Goal: Task Accomplishment & Management: Manage account settings

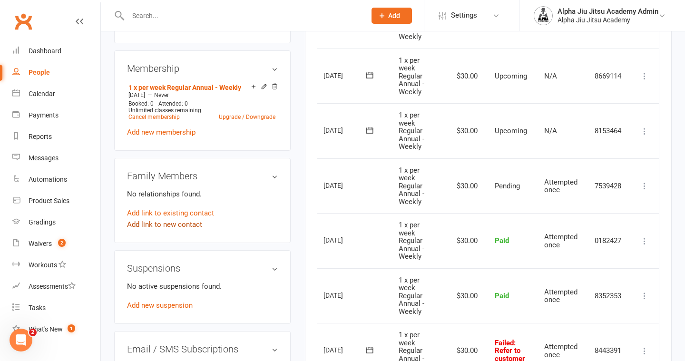
scroll to position [372, 0]
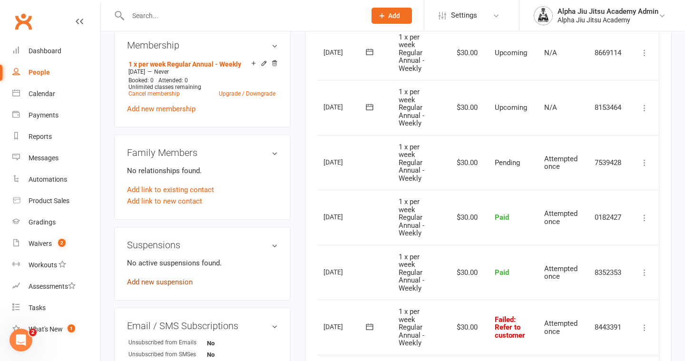
click at [178, 283] on link "Add new suspension" at bounding box center [160, 282] width 66 height 9
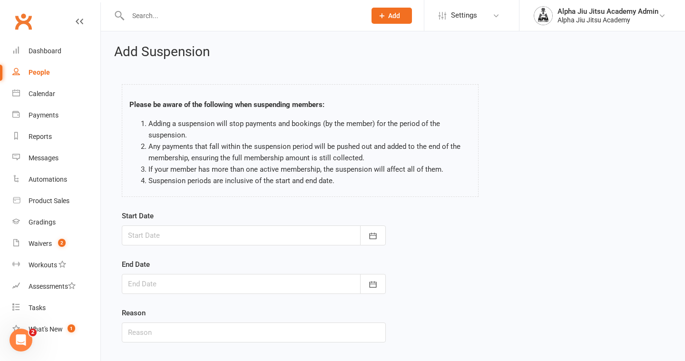
click at [234, 240] on div at bounding box center [254, 235] width 264 height 20
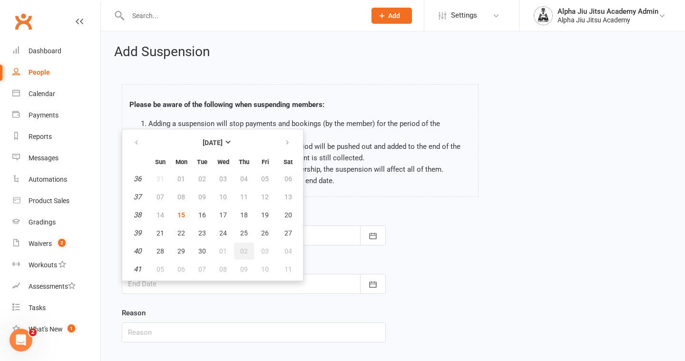
click at [252, 251] on button "02" at bounding box center [244, 251] width 20 height 17
type input "[DATE]"
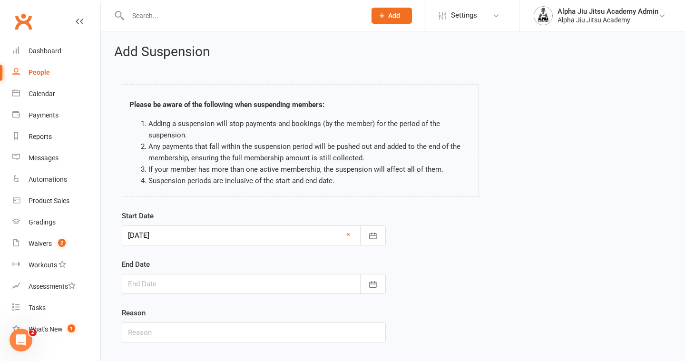
click at [226, 286] on div at bounding box center [254, 284] width 264 height 20
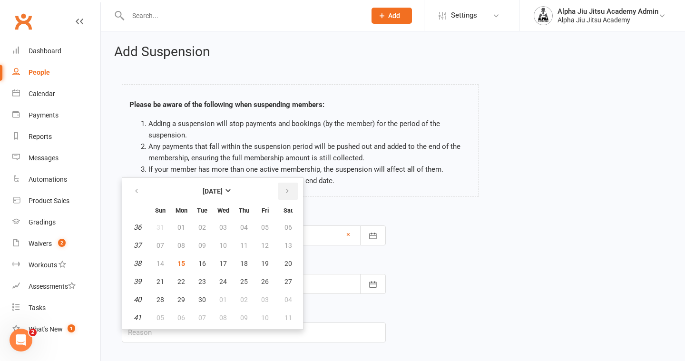
click at [289, 192] on icon "button" at bounding box center [287, 191] width 7 height 8
click at [243, 263] on span "13" at bounding box center [244, 264] width 8 height 8
type input "[DATE]"
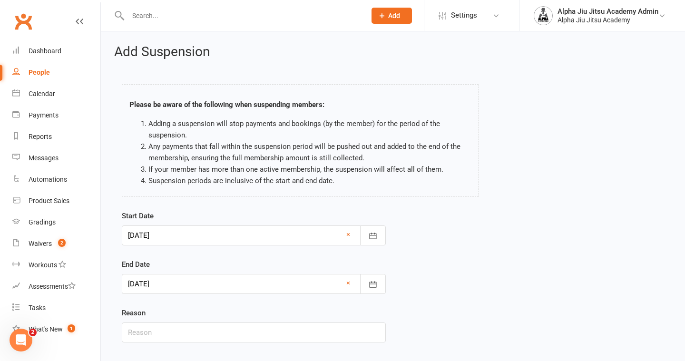
scroll to position [57, 0]
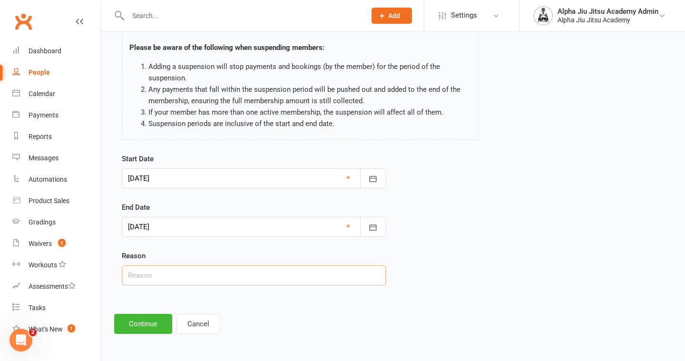
click at [232, 280] on input "text" at bounding box center [254, 275] width 264 height 20
type input "Overseas"
click at [153, 319] on button "Continue" at bounding box center [143, 324] width 58 height 20
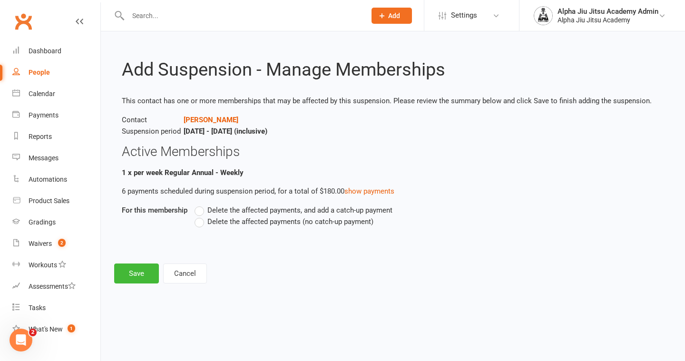
click at [201, 222] on label "Delete the affected payments (no catch-up payment)" at bounding box center [284, 221] width 179 height 11
click at [201, 216] on input "Delete the affected payments (no catch-up payment)" at bounding box center [198, 216] width 6 height 0
click at [138, 253] on div "Add Suspension - Manage Memberships This contact has one or more memberships th…" at bounding box center [393, 163] width 584 height 265
click at [132, 273] on button "Save" at bounding box center [136, 273] width 45 height 20
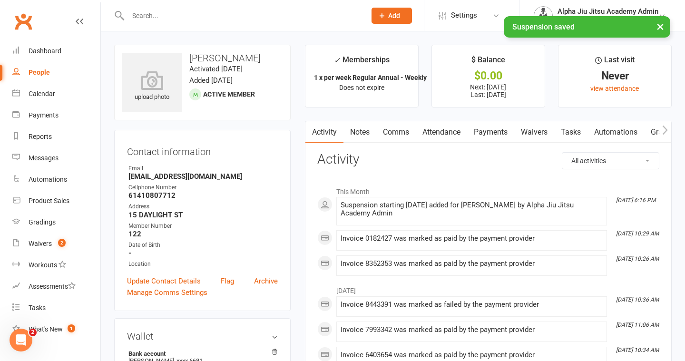
click at [53, 68] on link "People" at bounding box center [56, 72] width 88 height 21
select select "100"
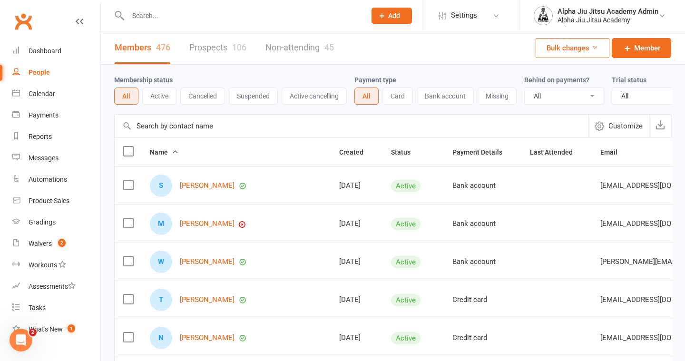
click at [148, 128] on input "text" at bounding box center [351, 126] width 473 height 23
paste input "[PERSON_NAME]"
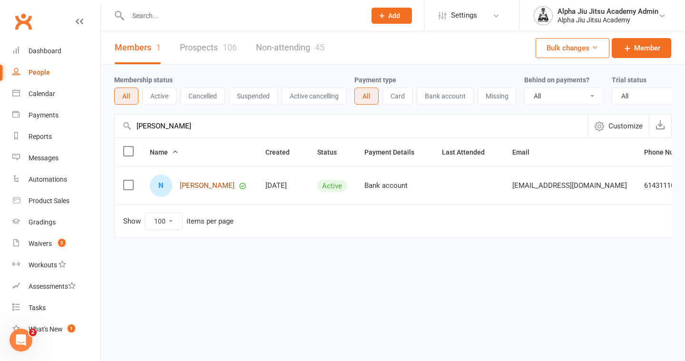
type input "[PERSON_NAME]"
click at [213, 186] on link "[PERSON_NAME]" at bounding box center [207, 186] width 55 height 8
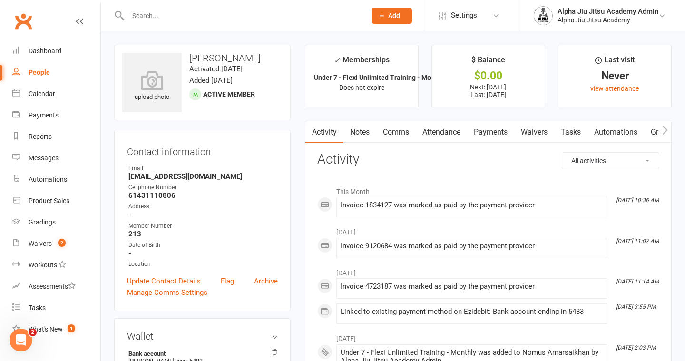
click at [487, 133] on link "Payments" at bounding box center [490, 132] width 47 height 22
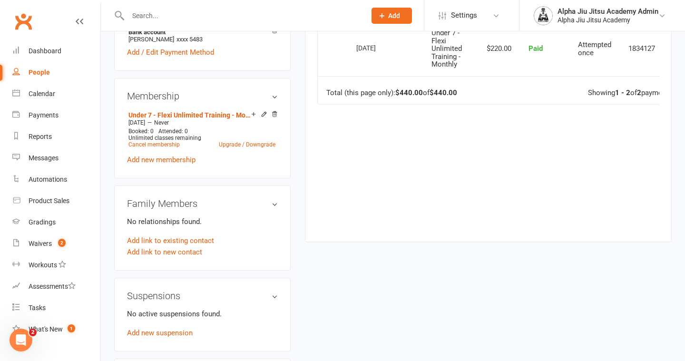
scroll to position [320, 0]
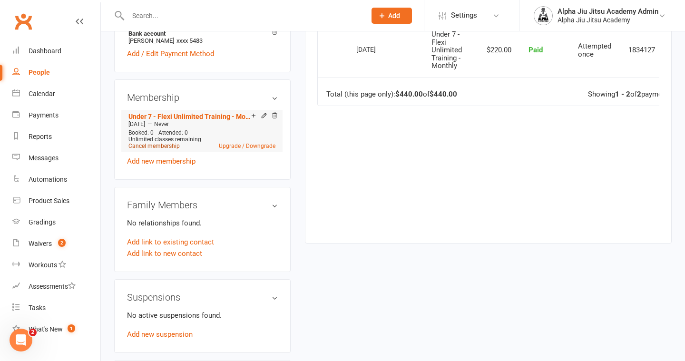
click at [168, 146] on link "Cancel membership" at bounding box center [153, 146] width 51 height 7
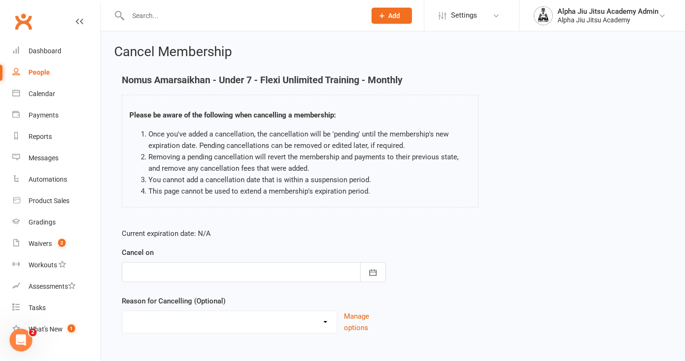
click at [205, 271] on div at bounding box center [254, 272] width 264 height 20
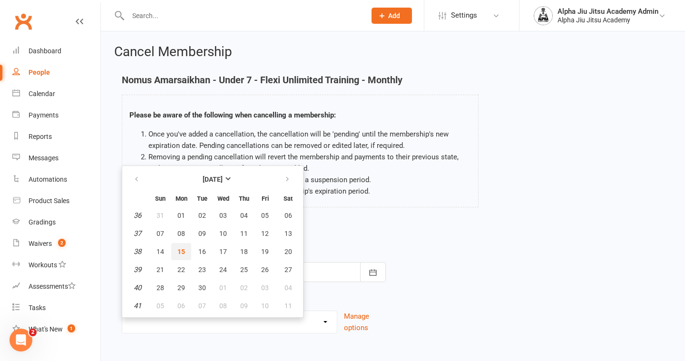
click at [183, 253] on span "15" at bounding box center [181, 252] width 8 height 8
type input "[DATE]"
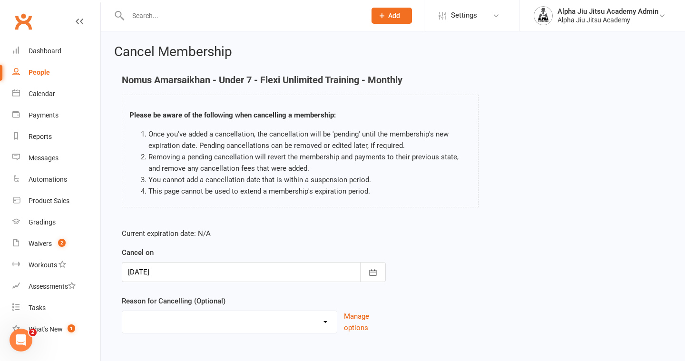
scroll to position [50, 0]
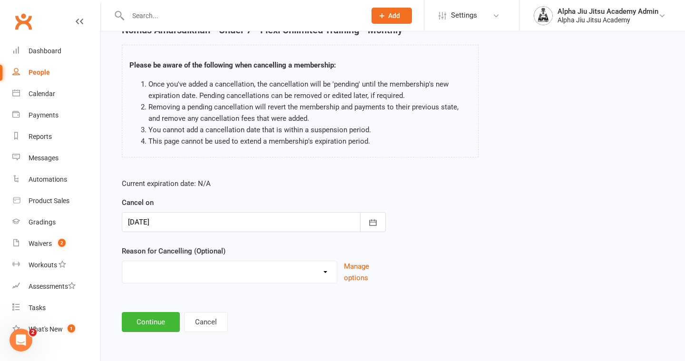
click at [177, 277] on select "Holiday Injury Other reason" at bounding box center [229, 270] width 214 height 19
select select "2"
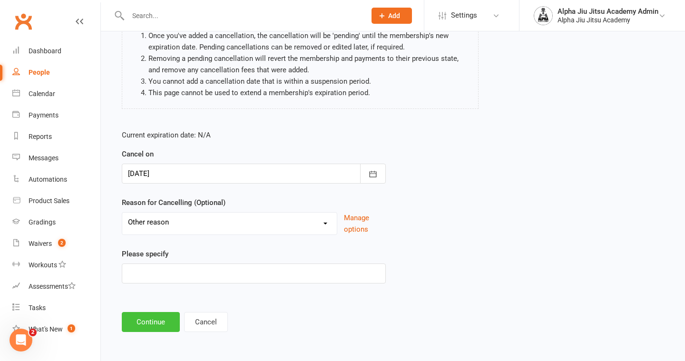
click at [157, 324] on button "Continue" at bounding box center [151, 322] width 58 height 20
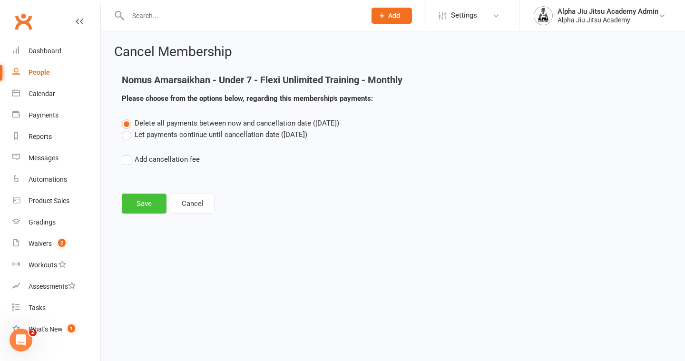
click at [139, 204] on button "Save" at bounding box center [144, 204] width 45 height 20
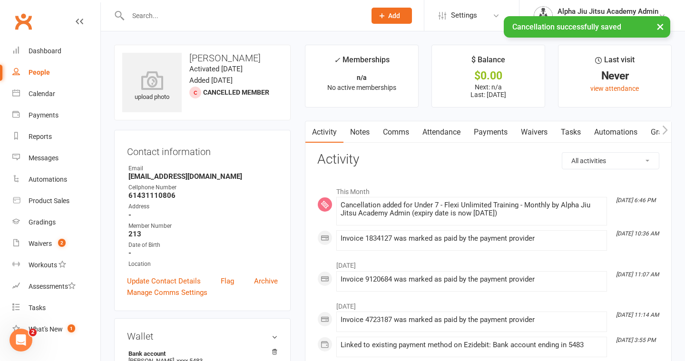
click at [50, 68] on link "People" at bounding box center [56, 72] width 88 height 21
select select "100"
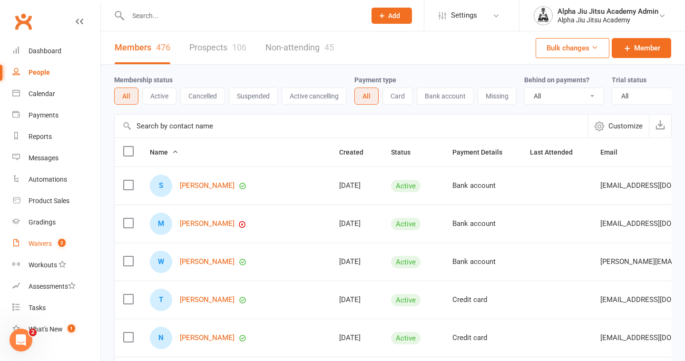
click at [69, 239] on link "Waivers 2" at bounding box center [56, 243] width 88 height 21
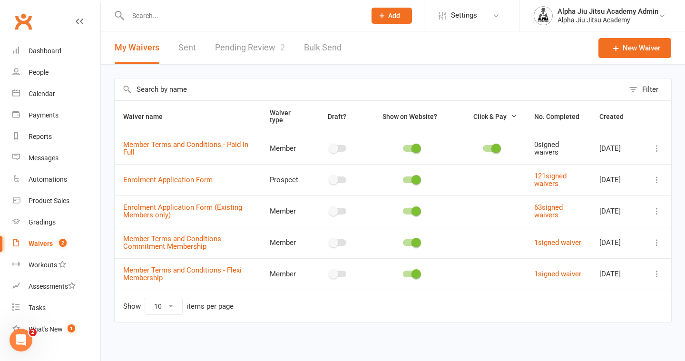
click at [267, 49] on link "Pending Review 2" at bounding box center [250, 47] width 70 height 33
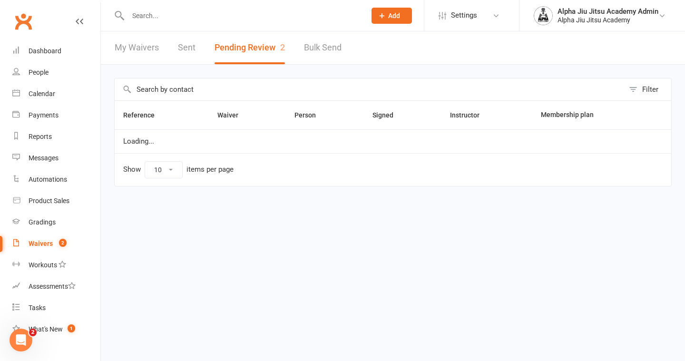
select select "50"
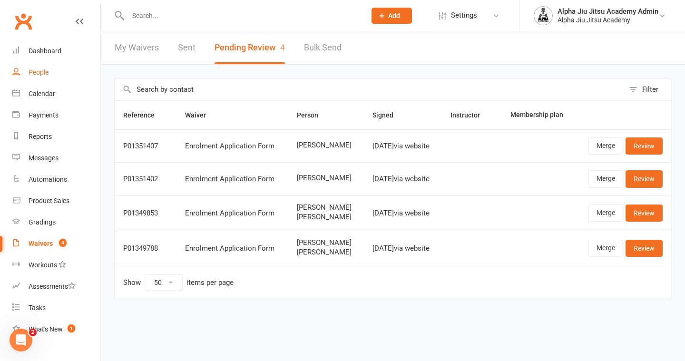
click at [61, 65] on link "People" at bounding box center [56, 72] width 88 height 21
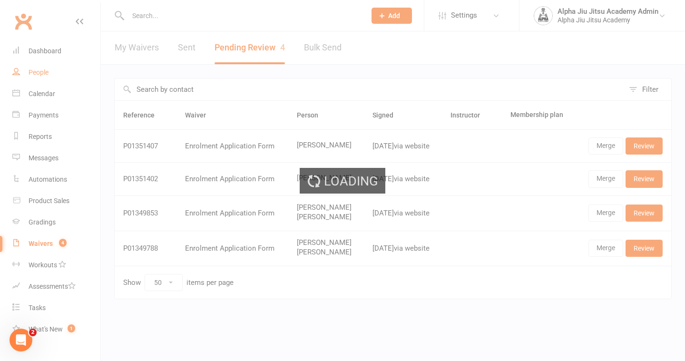
select select "100"
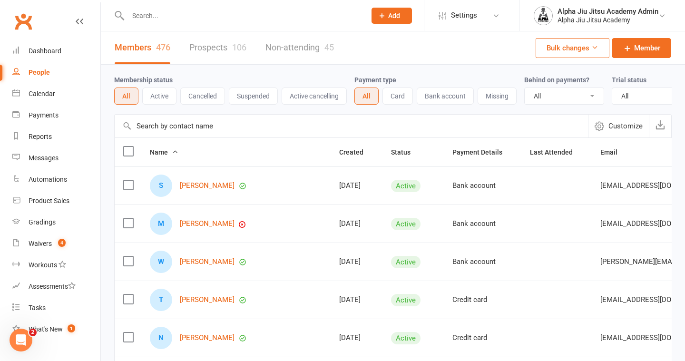
click at [183, 127] on input "text" at bounding box center [351, 126] width 473 height 23
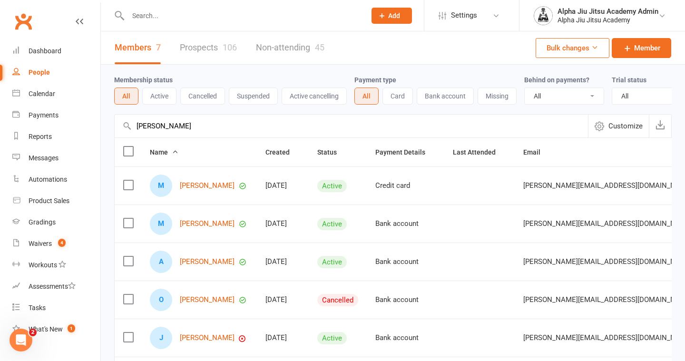
type input "[PERSON_NAME]"
click at [69, 67] on link "People" at bounding box center [56, 72] width 88 height 21
click at [158, 128] on input "[PERSON_NAME]" at bounding box center [351, 126] width 473 height 23
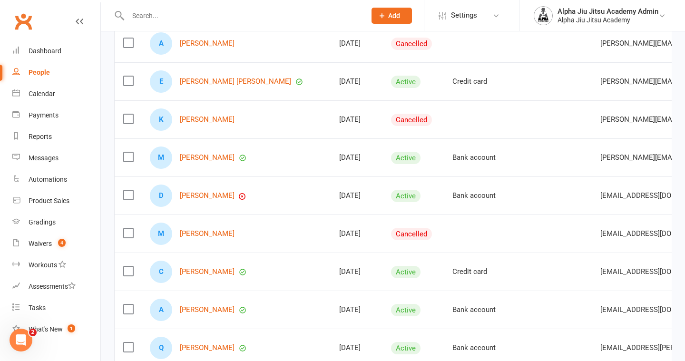
scroll to position [953, 0]
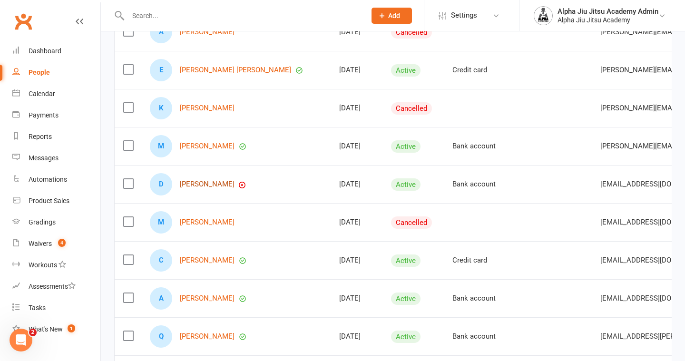
click at [218, 185] on link "[PERSON_NAME]" at bounding box center [207, 184] width 55 height 8
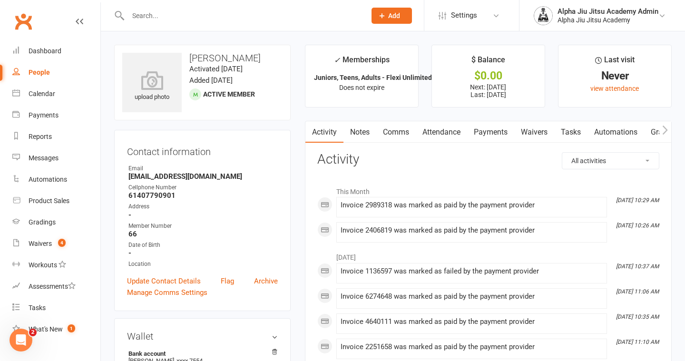
click at [500, 130] on link "Payments" at bounding box center [490, 132] width 47 height 22
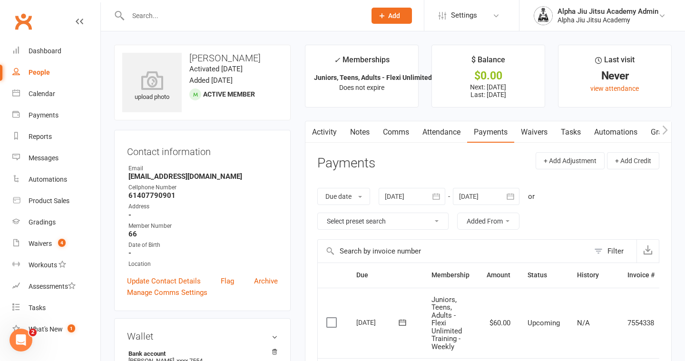
click at [70, 73] on link "People" at bounding box center [56, 72] width 88 height 21
select select "100"
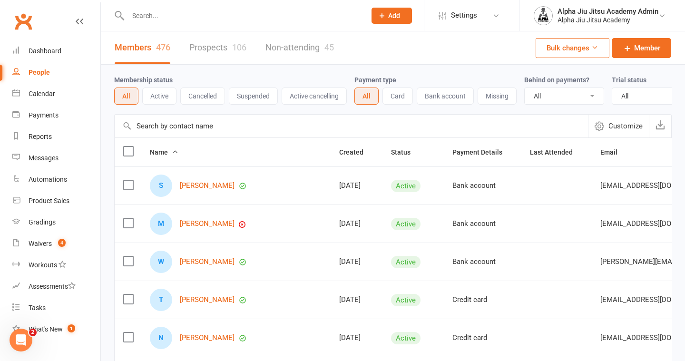
click at [199, 136] on input "text" at bounding box center [351, 126] width 473 height 23
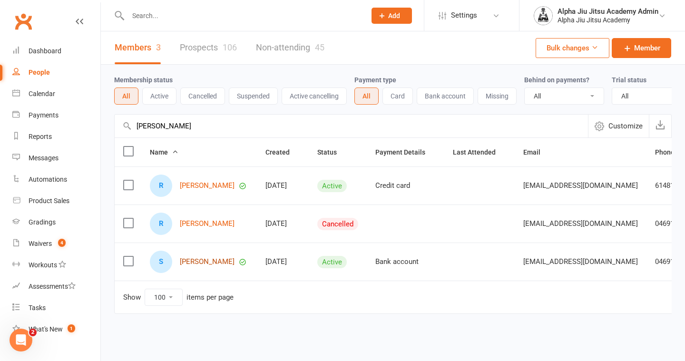
type input "[PERSON_NAME]"
click at [234, 260] on link "[PERSON_NAME]" at bounding box center [207, 262] width 55 height 8
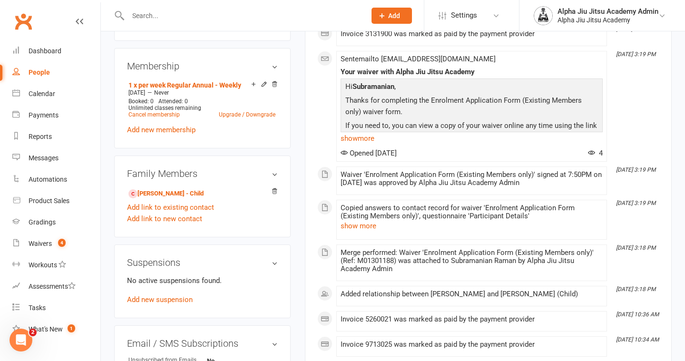
scroll to position [441, 0]
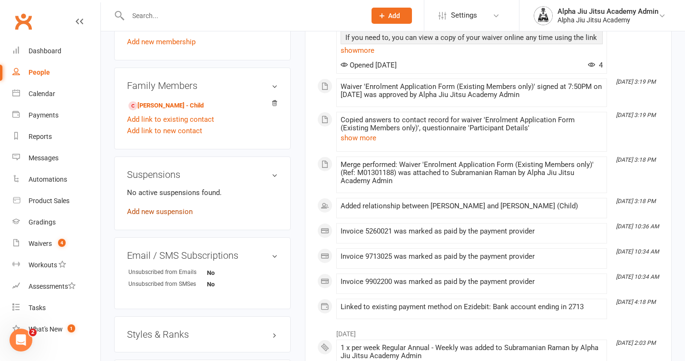
click at [186, 216] on link "Add new suspension" at bounding box center [160, 211] width 66 height 9
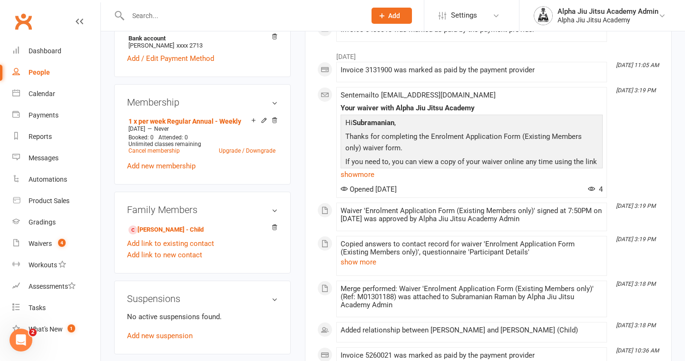
scroll to position [466, 0]
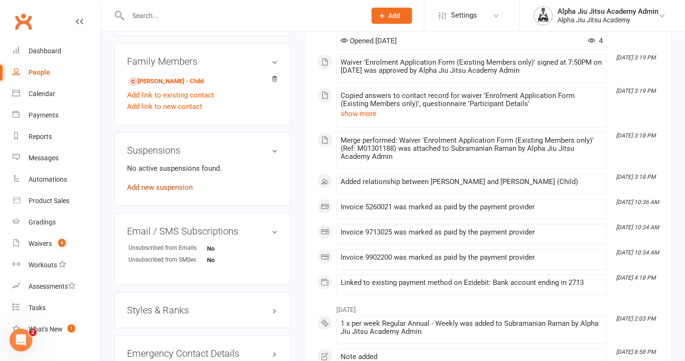
click at [172, 192] on link "Add new suspension" at bounding box center [160, 187] width 66 height 9
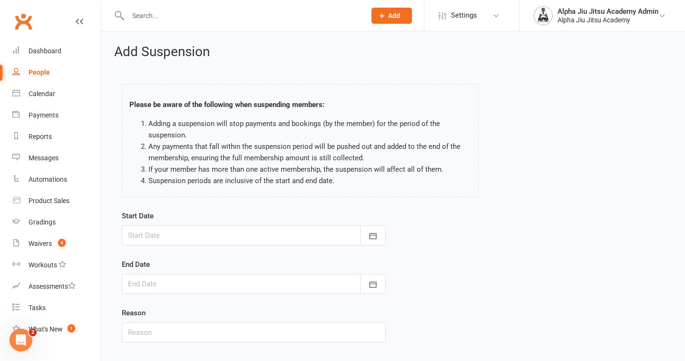
click at [223, 223] on div "Start Date [DATE] Sun Mon Tue Wed Thu Fri Sat 36 31 01 02 03 04 05 06 37 07 08 …" at bounding box center [254, 227] width 264 height 35
click at [222, 230] on div at bounding box center [254, 235] width 264 height 20
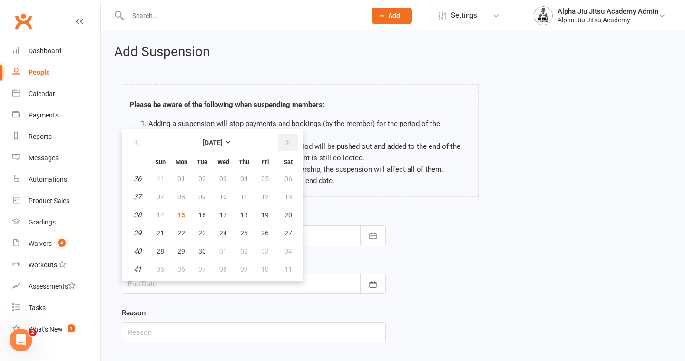
click at [289, 146] on icon "button" at bounding box center [287, 143] width 7 height 8
click at [238, 181] on button "04" at bounding box center [244, 178] width 20 height 17
type input "[DATE]"
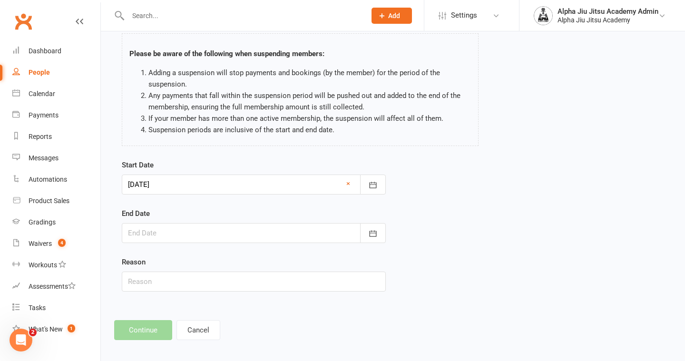
scroll to position [57, 0]
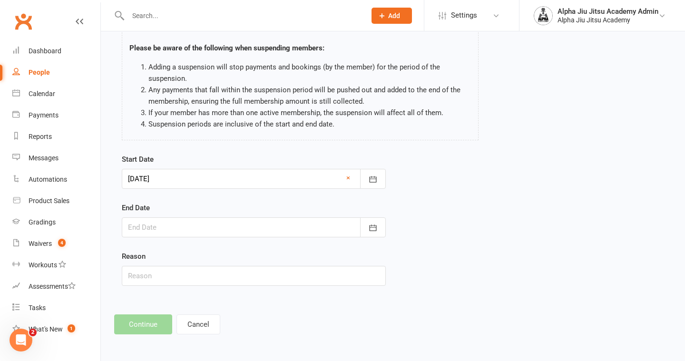
click at [181, 225] on div at bounding box center [254, 227] width 264 height 20
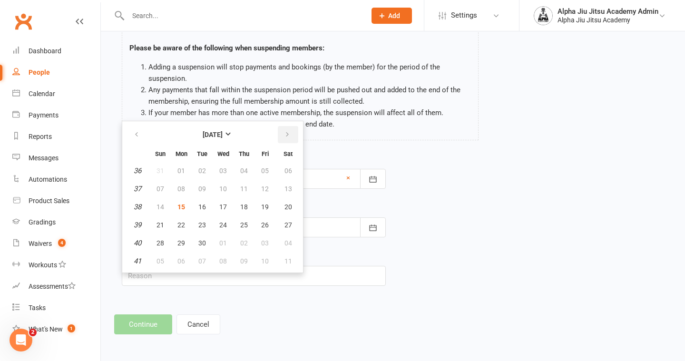
click at [287, 133] on icon "button" at bounding box center [287, 135] width 7 height 8
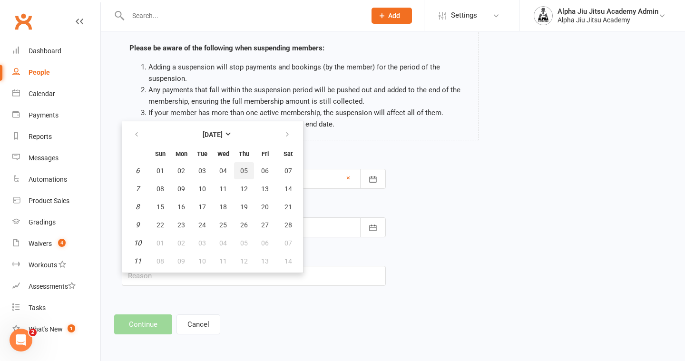
click at [247, 170] on button "05" at bounding box center [244, 170] width 20 height 17
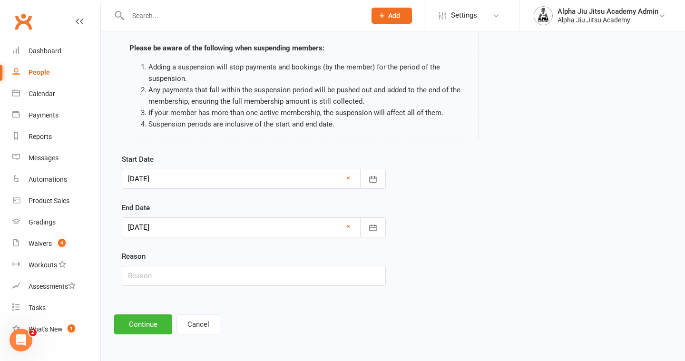
click at [200, 237] on form "Start Date [DATE] [DATE] Sun Mon Tue Wed Thu Fri Sat 49 30 01 02 03 04 05 06 50…" at bounding box center [254, 220] width 264 height 132
click at [229, 234] on div at bounding box center [254, 227] width 264 height 20
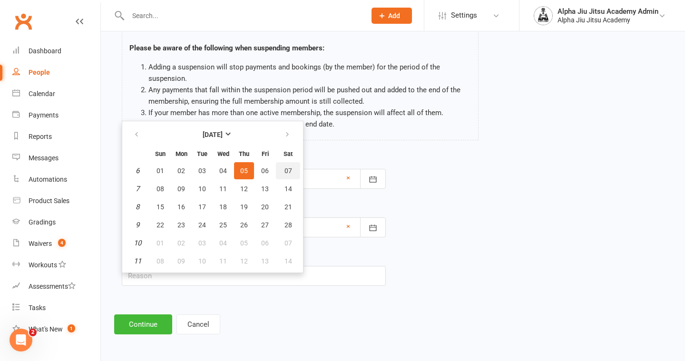
click at [287, 167] on span "07" at bounding box center [288, 171] width 8 height 8
type input "[DATE]"
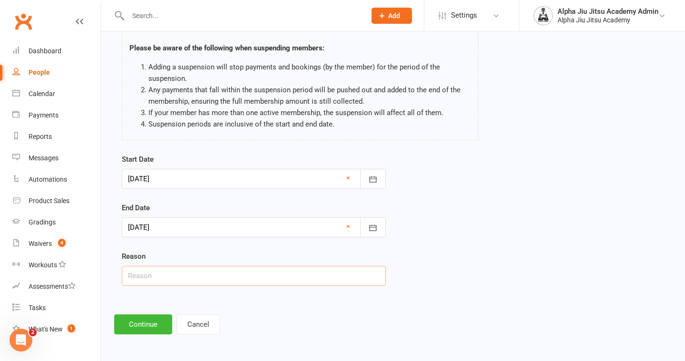
click at [161, 273] on input "text" at bounding box center [254, 276] width 264 height 20
type input "Overseas"
click at [140, 318] on button "Continue" at bounding box center [143, 324] width 58 height 20
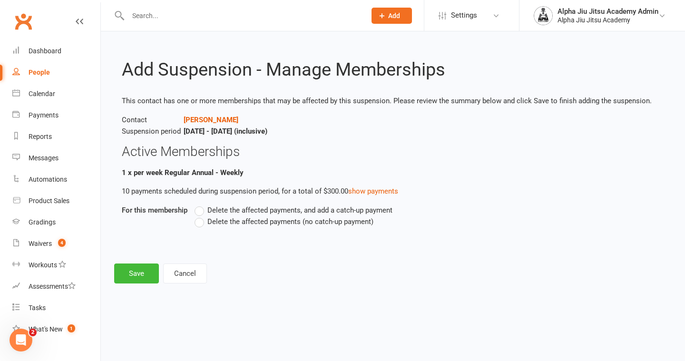
scroll to position [0, 0]
click at [197, 223] on label "Delete the affected payments (no catch-up payment)" at bounding box center [284, 221] width 179 height 11
click at [197, 216] on input "Delete the affected payments (no catch-up payment)" at bounding box center [198, 216] width 6 height 0
click at [145, 272] on button "Save" at bounding box center [136, 273] width 45 height 20
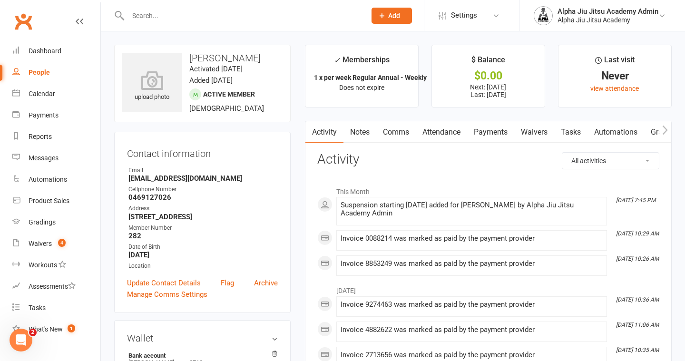
click at [39, 80] on link "People" at bounding box center [56, 72] width 88 height 21
select select "100"
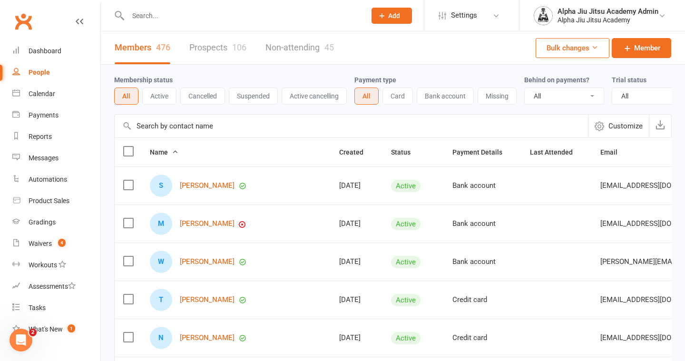
click at [163, 126] on input "text" at bounding box center [351, 126] width 473 height 23
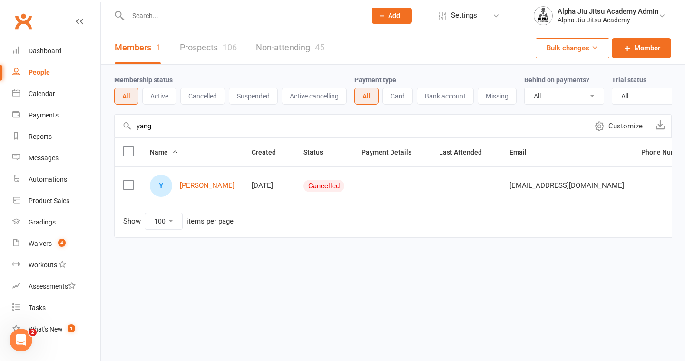
click at [155, 130] on input "yang" at bounding box center [351, 126] width 473 height 23
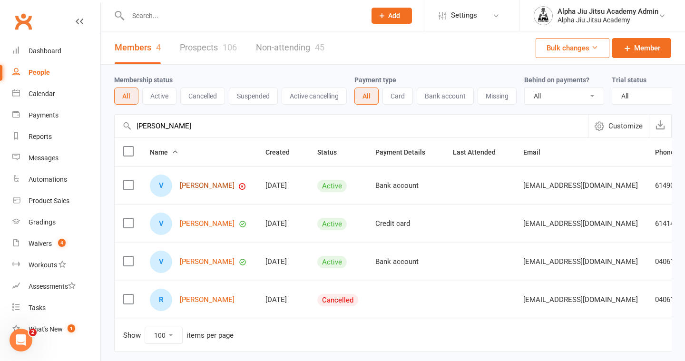
type input "[PERSON_NAME]"
click at [196, 187] on link "[PERSON_NAME]" at bounding box center [207, 186] width 55 height 8
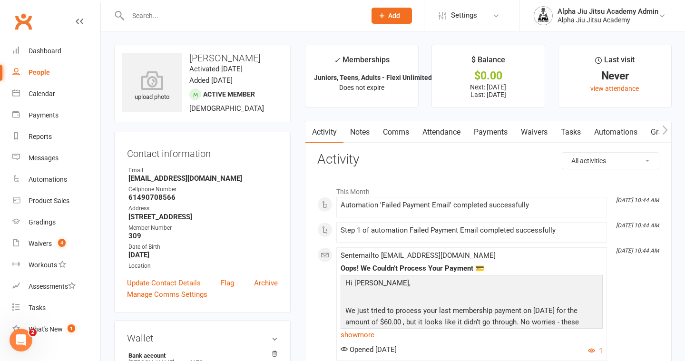
click at [506, 134] on link "Payments" at bounding box center [490, 132] width 47 height 22
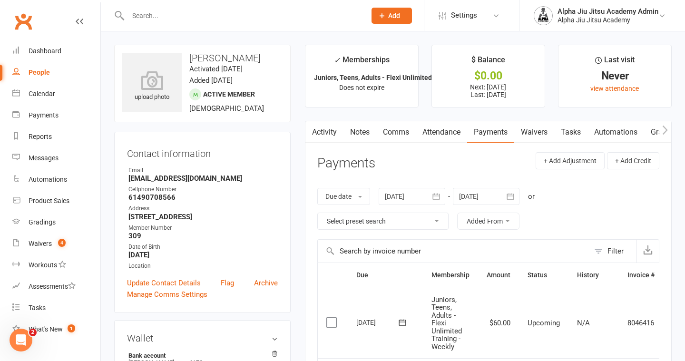
click at [58, 74] on link "People" at bounding box center [56, 72] width 88 height 21
select select "100"
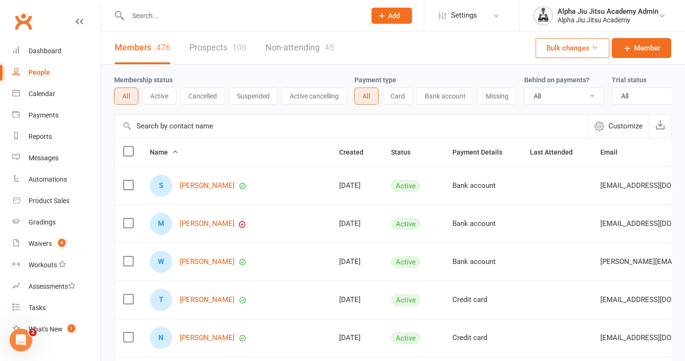
click at [162, 123] on input "text" at bounding box center [351, 126] width 473 height 23
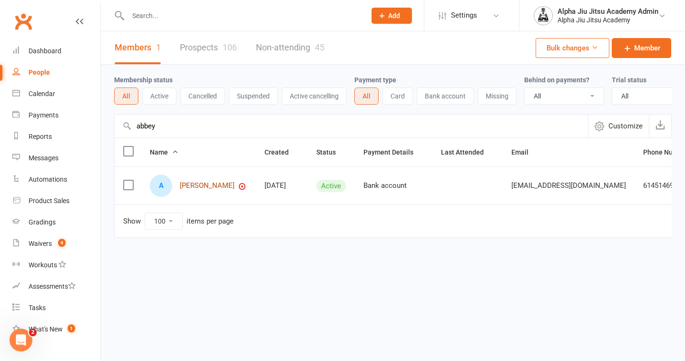
type input "abbey"
click at [192, 186] on link "[PERSON_NAME]" at bounding box center [207, 186] width 55 height 8
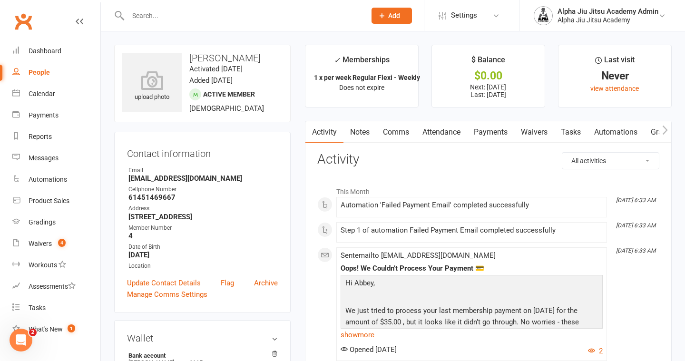
click at [495, 131] on link "Payments" at bounding box center [490, 132] width 47 height 22
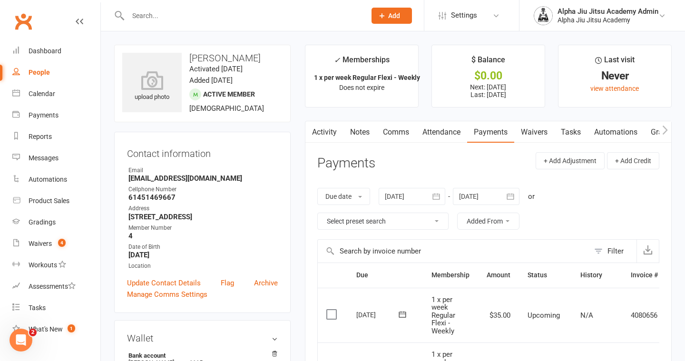
click at [91, 76] on link "People" at bounding box center [56, 72] width 88 height 21
select select "100"
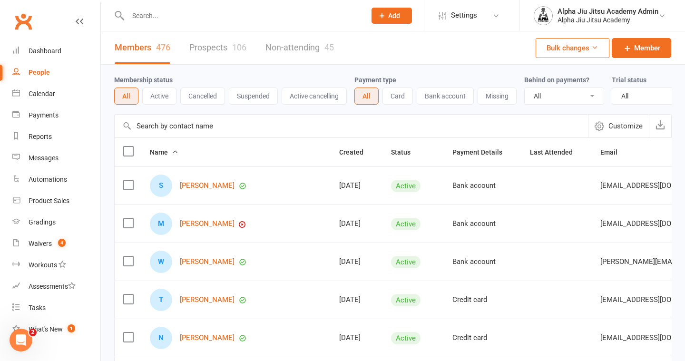
click at [164, 123] on input "text" at bounding box center [351, 126] width 473 height 23
paste input "[PERSON_NAME]"
type input "[PERSON_NAME]"
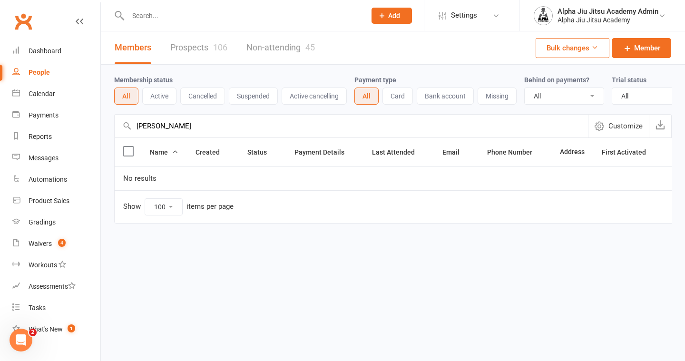
click at [180, 130] on input "[PERSON_NAME]" at bounding box center [351, 126] width 473 height 23
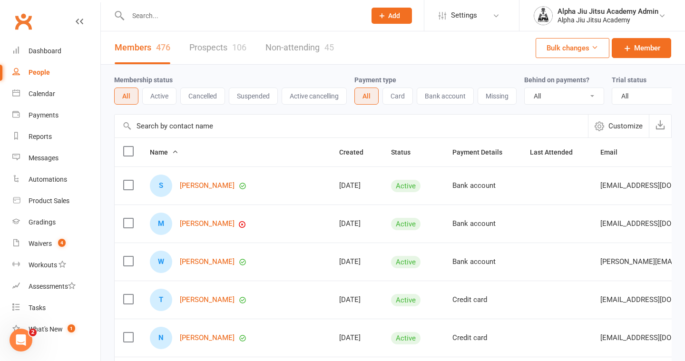
paste input "[EMAIL_ADDRESS][DOMAIN_NAME]"
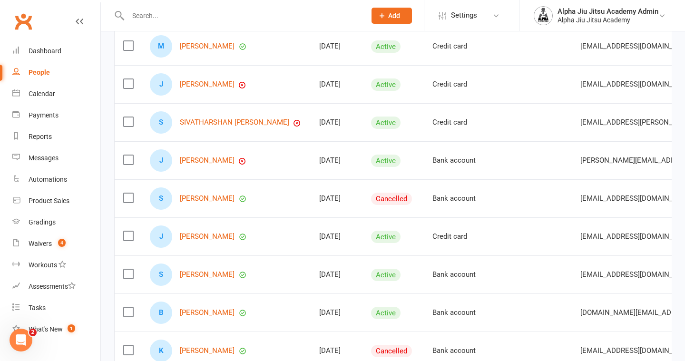
scroll to position [3526, 0]
type input "[EMAIL_ADDRESS][DOMAIN_NAME]"
click at [201, 157] on link "[PERSON_NAME]" at bounding box center [207, 160] width 55 height 8
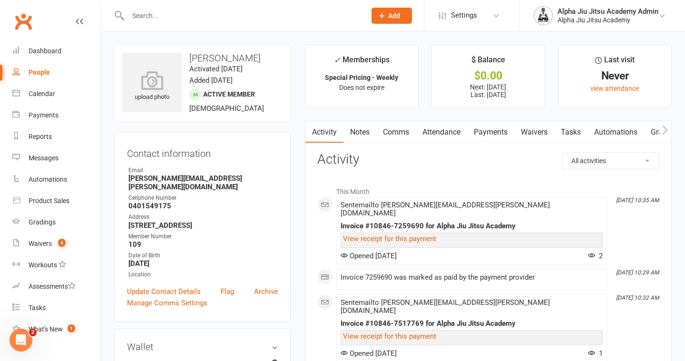
click at [504, 127] on link "Payments" at bounding box center [490, 132] width 47 height 22
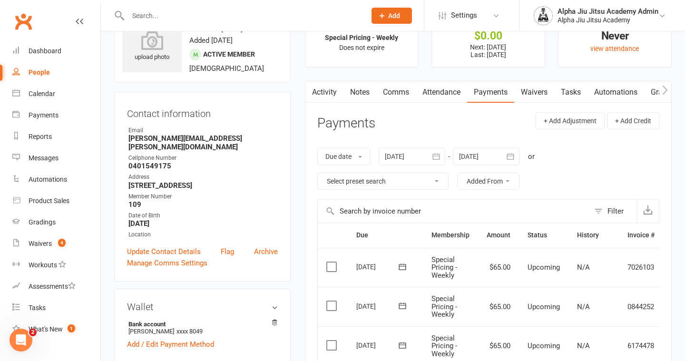
scroll to position [48, 0]
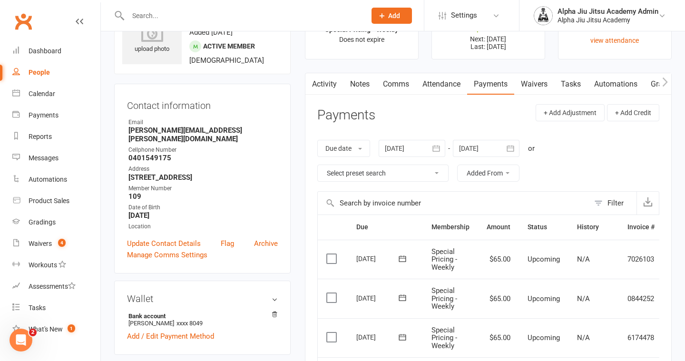
click at [428, 153] on div at bounding box center [412, 148] width 67 height 17
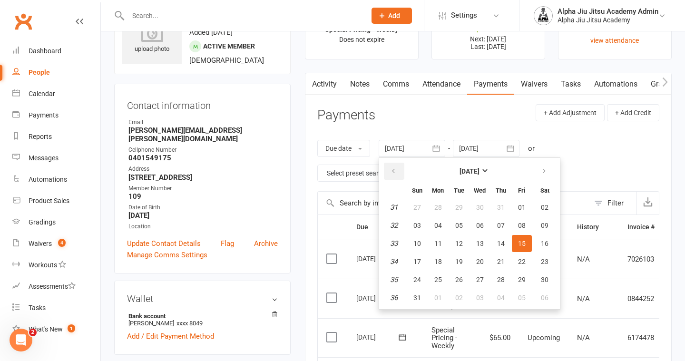
click at [398, 175] on button "button" at bounding box center [394, 171] width 20 height 17
click at [521, 259] on span "27" at bounding box center [522, 262] width 8 height 8
type input "[DATE]"
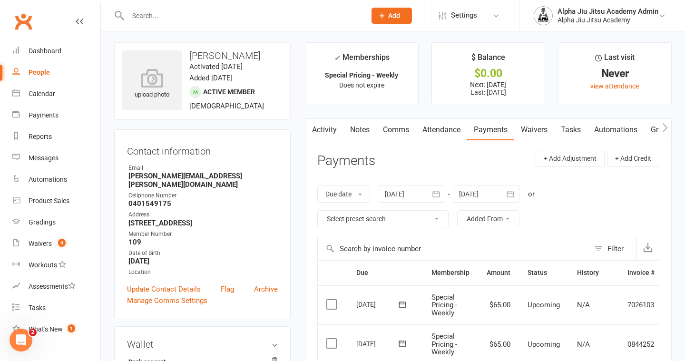
scroll to position [0, 0]
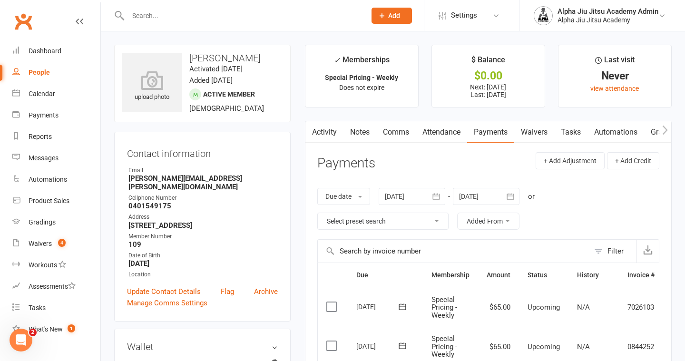
click at [49, 78] on link "People" at bounding box center [56, 72] width 88 height 21
select select "100"
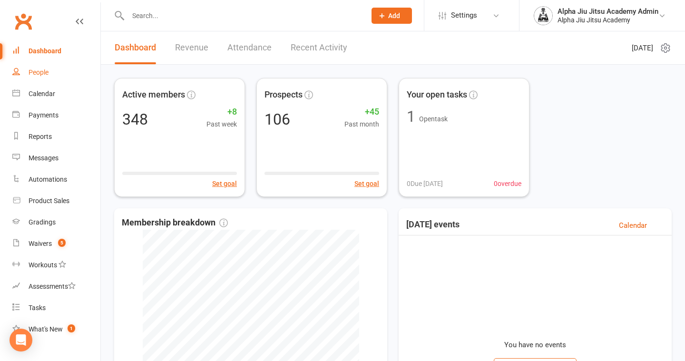
click at [56, 71] on link "People" at bounding box center [56, 72] width 88 height 21
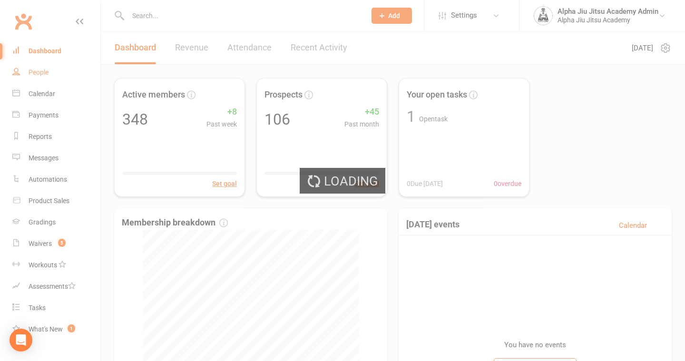
select select "100"
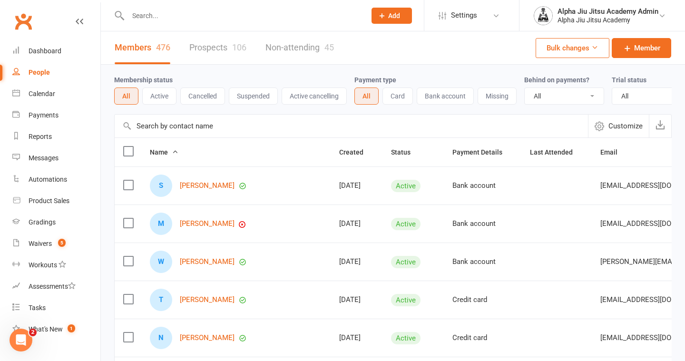
click at [169, 126] on input "text" at bounding box center [351, 126] width 473 height 23
click at [83, 233] on link "Waivers 5" at bounding box center [56, 243] width 88 height 21
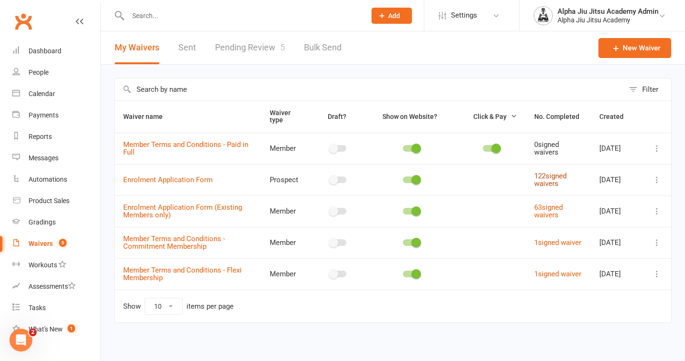
click at [534, 177] on link "122 signed waivers" at bounding box center [550, 180] width 32 height 17
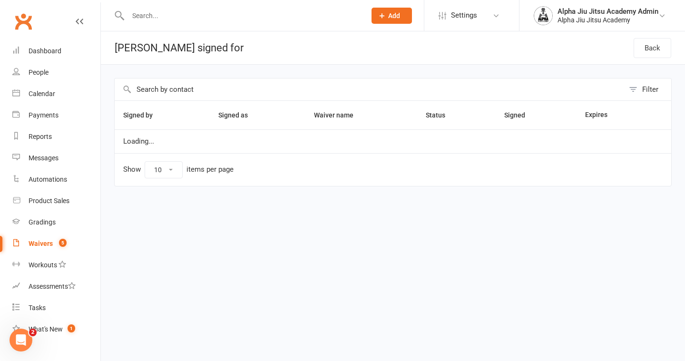
select select "100"
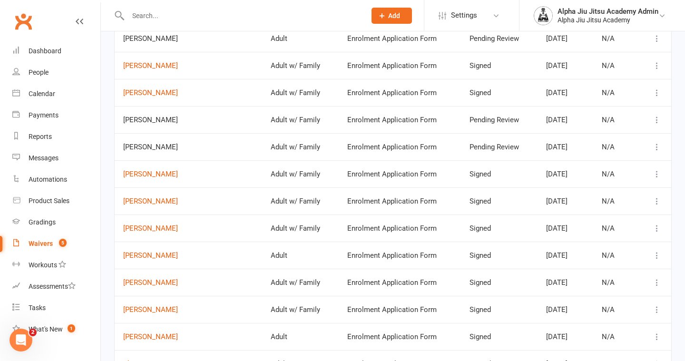
scroll to position [162, 0]
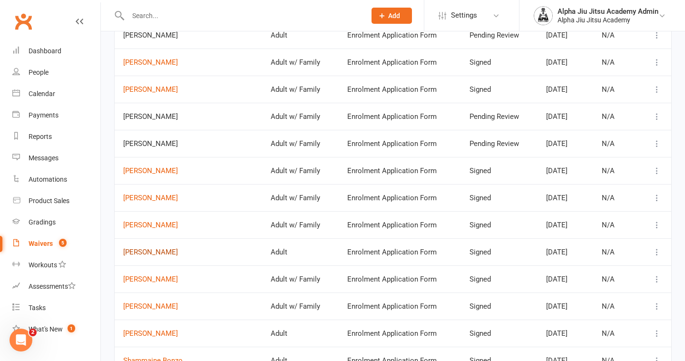
click at [170, 251] on link "Khadija Ahmad" at bounding box center [188, 252] width 130 height 8
